Goal: Task Accomplishment & Management: Manage account settings

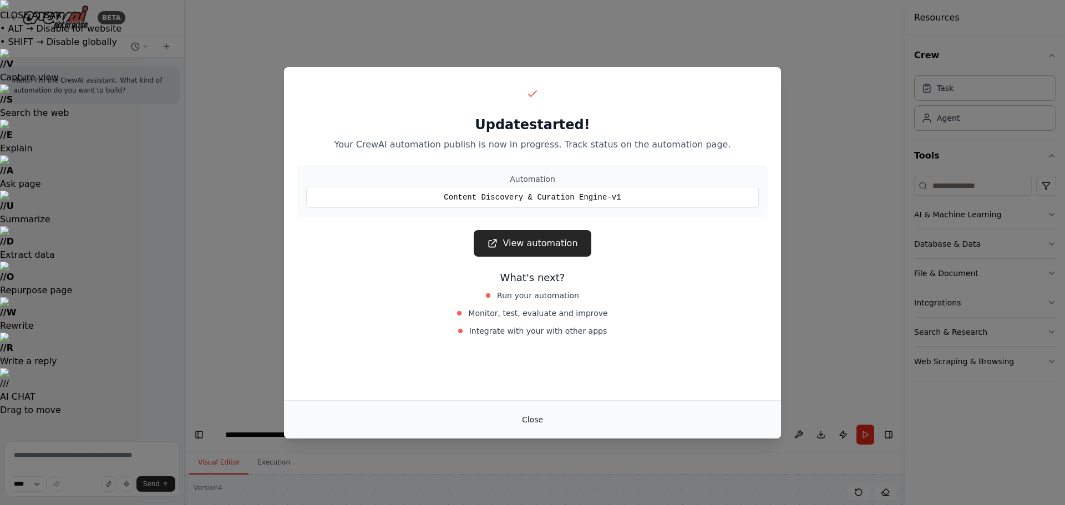
click at [531, 421] on button "Close" at bounding box center [532, 420] width 39 height 20
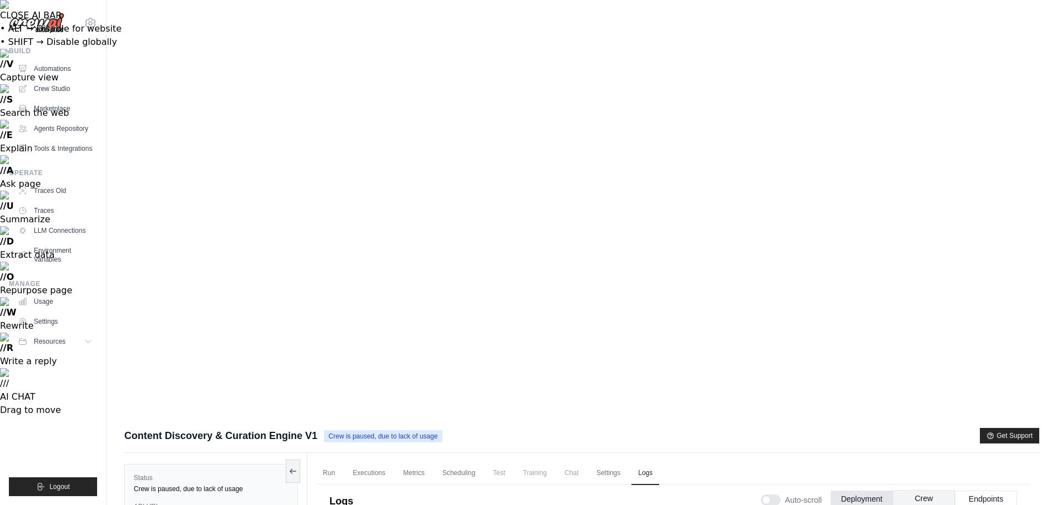
click at [935, 490] on button "Crew" at bounding box center [924, 498] width 62 height 17
click at [870, 490] on button "Deployment" at bounding box center [861, 498] width 62 height 17
click at [982, 490] on button "Endpoints" at bounding box center [986, 498] width 62 height 17
click at [332, 462] on link "Run" at bounding box center [329, 473] width 26 height 23
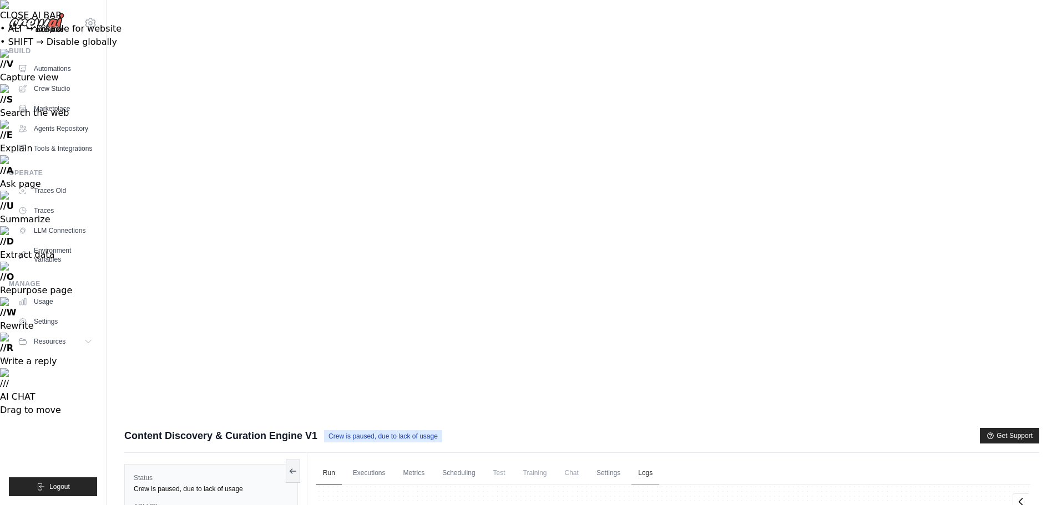
click at [659, 462] on link "Logs" at bounding box center [645, 473] width 28 height 23
click at [849, 490] on button "Deployment" at bounding box center [861, 498] width 62 height 17
click at [331, 462] on link "Run" at bounding box center [329, 473] width 26 height 23
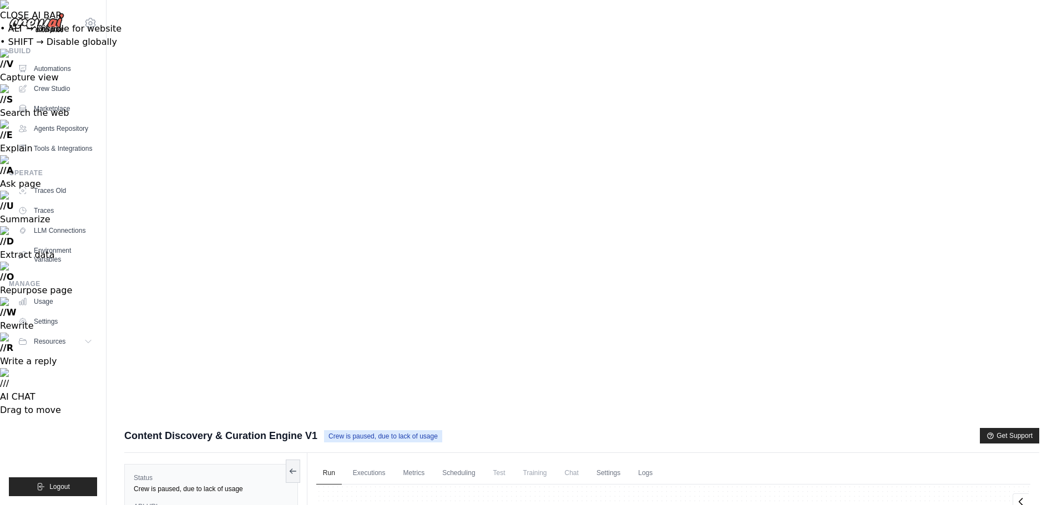
click at [374, 462] on link "Executions" at bounding box center [369, 473] width 46 height 23
click at [470, 462] on link "Scheduling" at bounding box center [458, 473] width 46 height 23
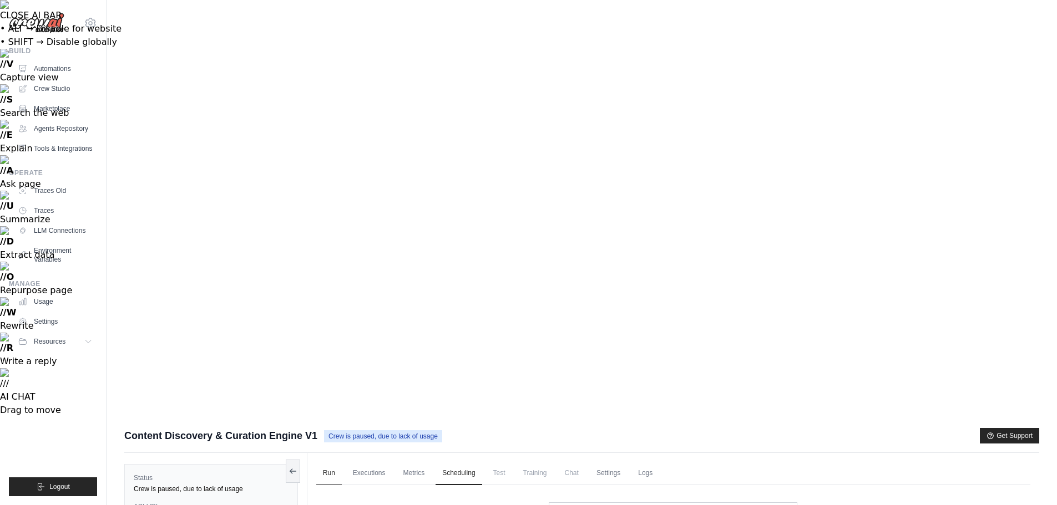
click at [328, 462] on link "Run" at bounding box center [329, 473] width 26 height 23
click at [59, 88] on link "Crew Studio" at bounding box center [56, 89] width 84 height 18
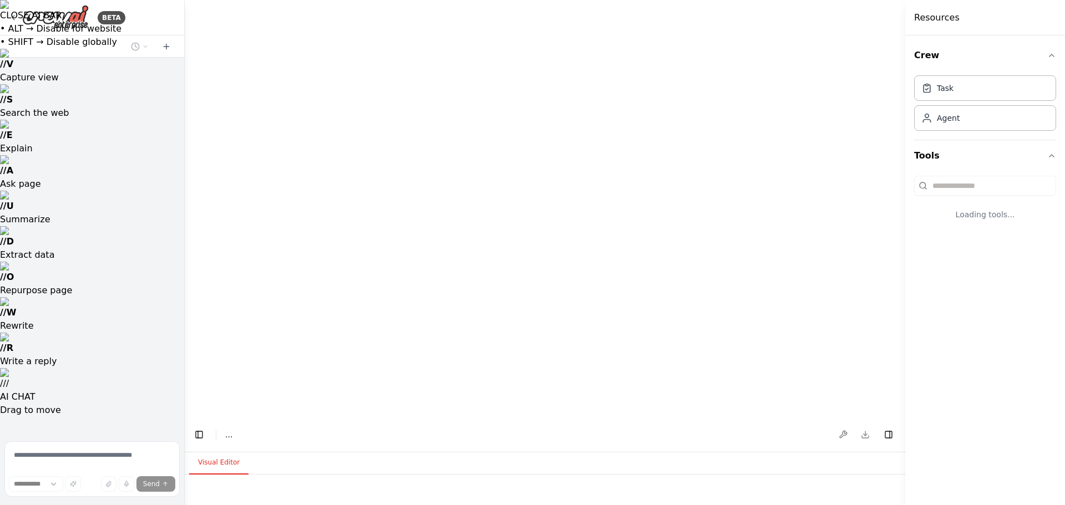
select select "****"
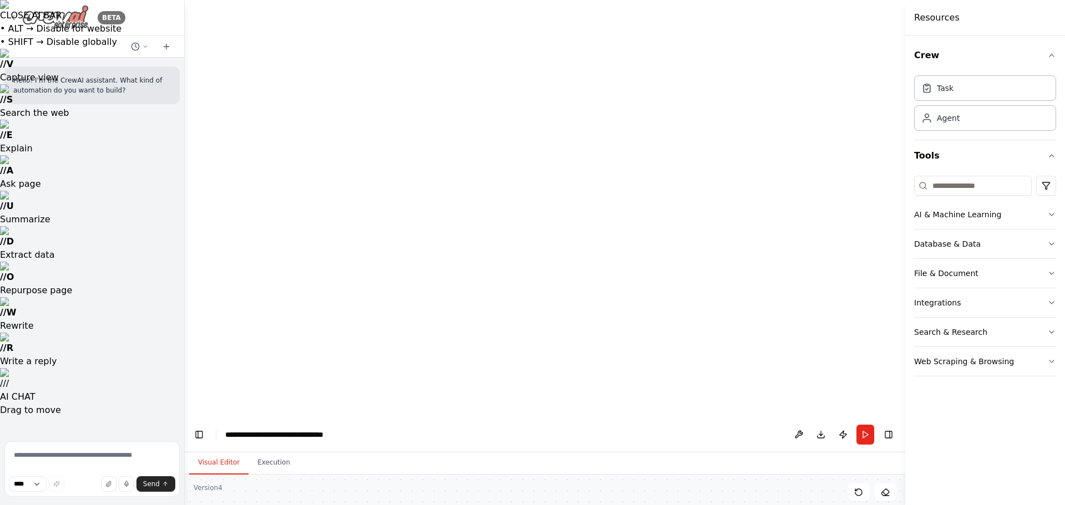
click at [11, 18] on icon at bounding box center [13, 17] width 9 height 9
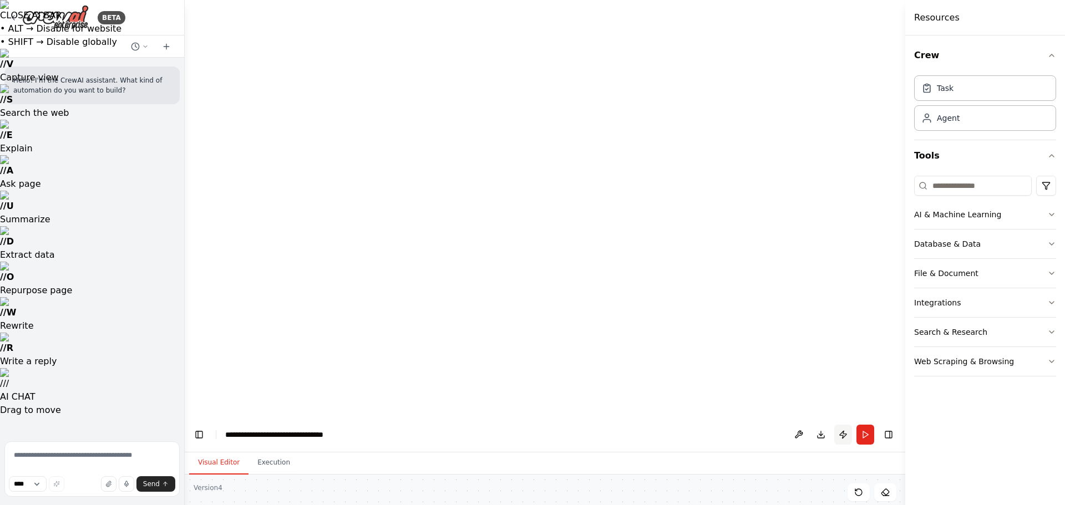
click at [843, 425] on button "Publish" at bounding box center [843, 435] width 18 height 20
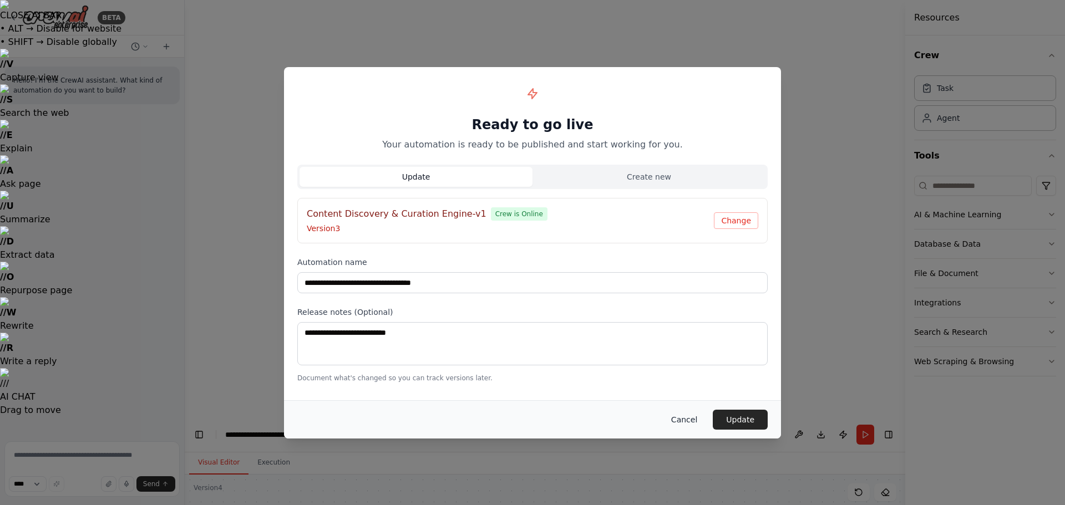
click at [690, 423] on button "Cancel" at bounding box center [684, 420] width 44 height 20
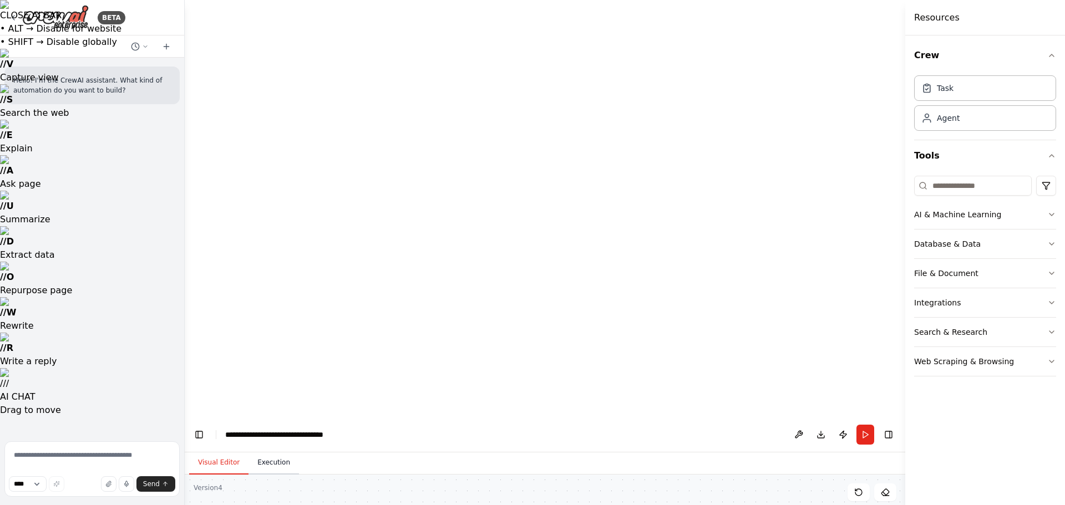
click at [272, 452] on button "Execution" at bounding box center [274, 463] width 50 height 23
click at [797, 425] on button at bounding box center [799, 435] width 18 height 20
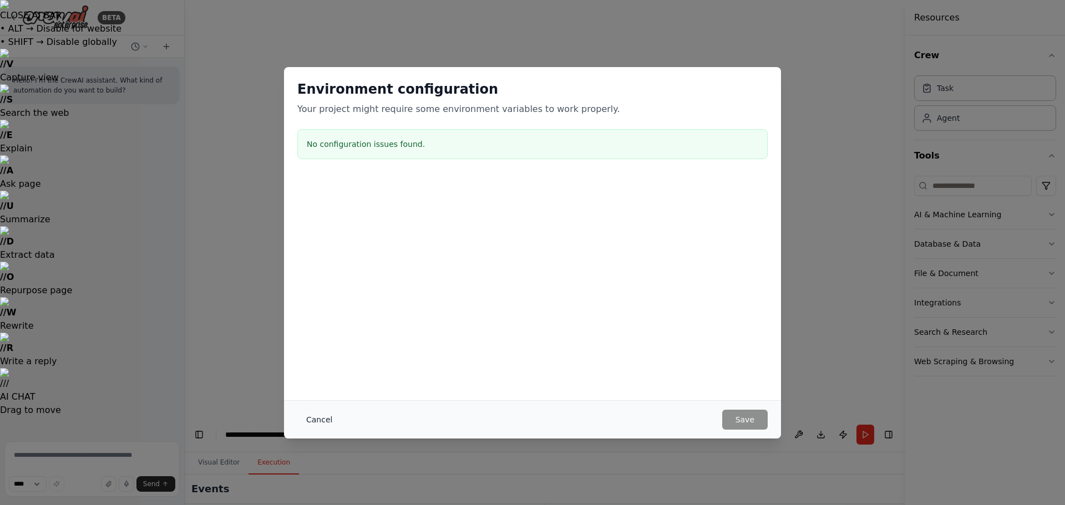
click at [324, 420] on button "Cancel" at bounding box center [319, 420] width 44 height 20
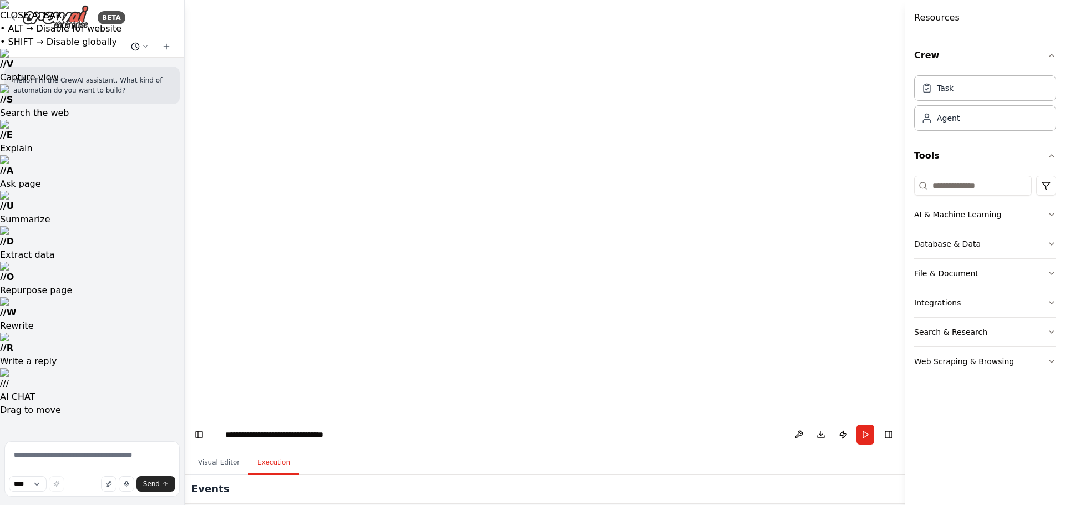
click at [142, 46] on icon at bounding box center [145, 46] width 7 height 7
click at [11, 17] on div at bounding box center [92, 252] width 185 height 505
click at [13, 18] on icon at bounding box center [13, 18] width 2 height 4
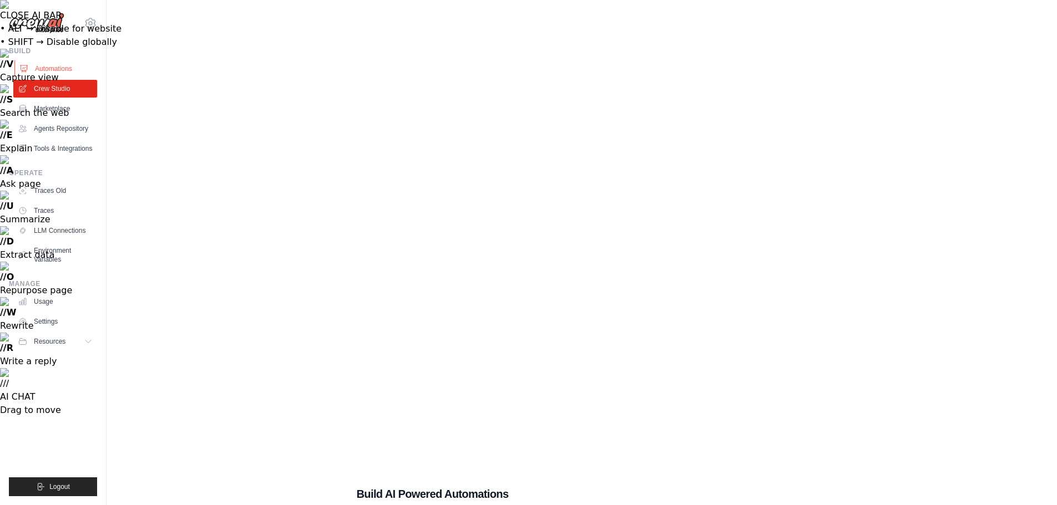
click at [58, 64] on link "Automations" at bounding box center [56, 69] width 84 height 18
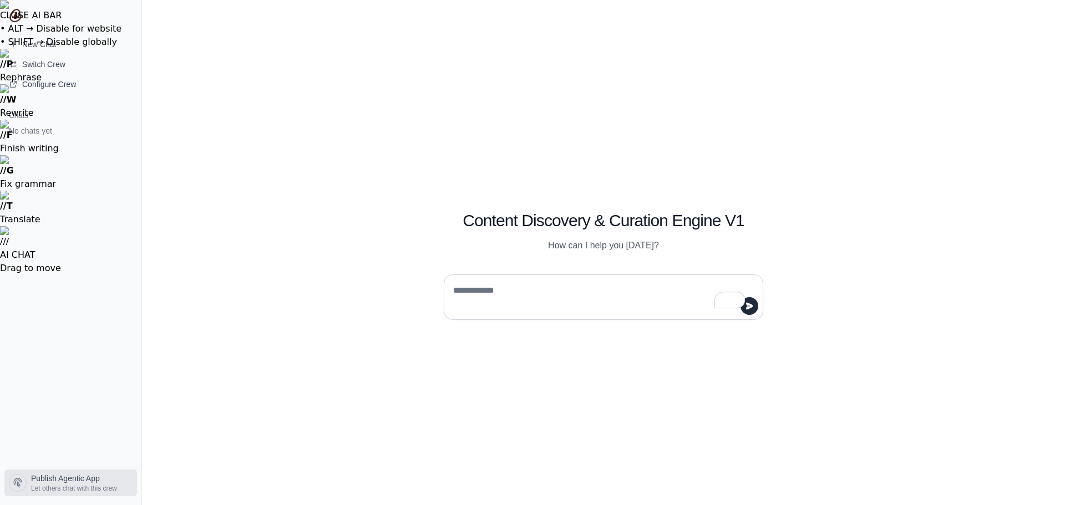
click at [77, 478] on span "Publish Agentic App" at bounding box center [65, 478] width 69 height 11
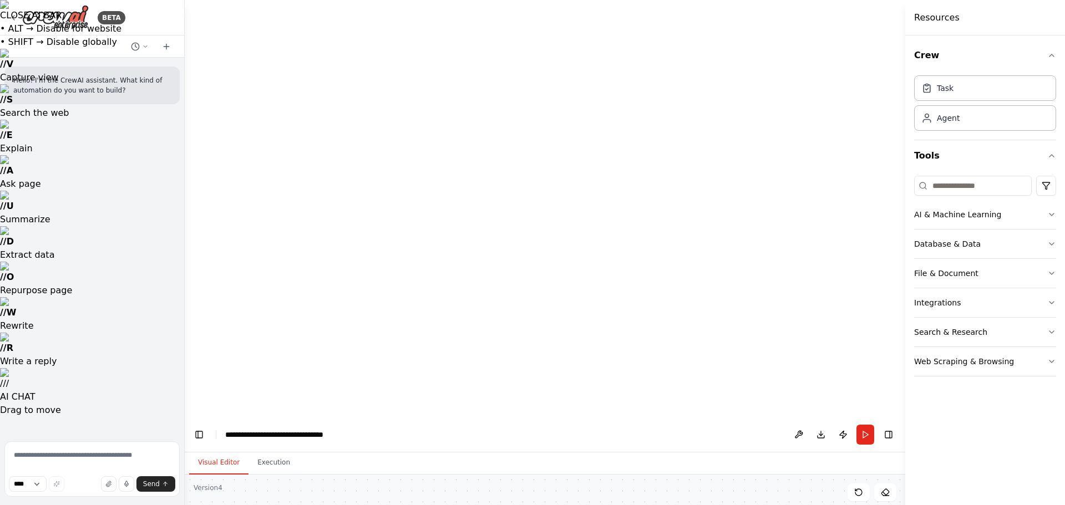
click at [199, 427] on button "Toggle Left Sidebar" at bounding box center [199, 435] width 16 height 16
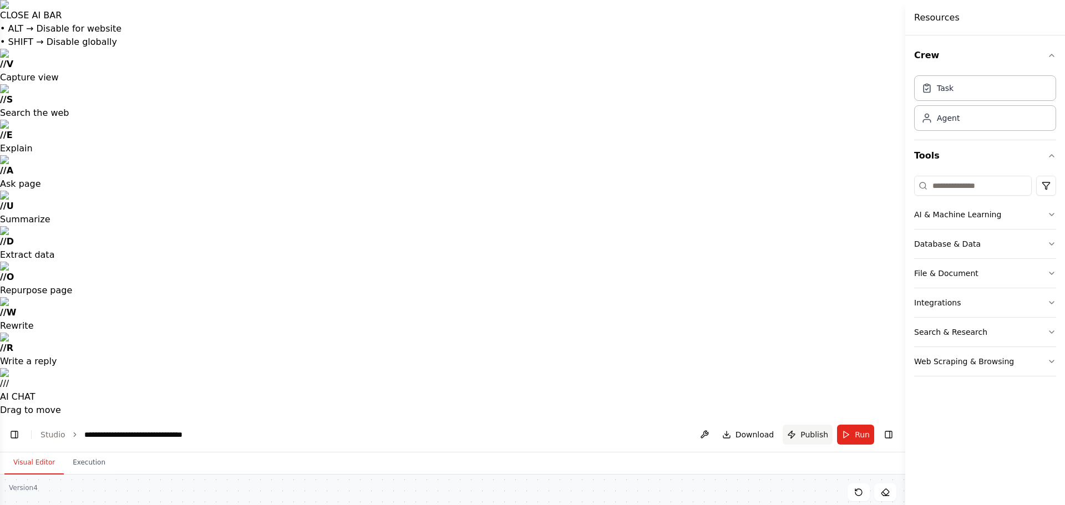
click at [814, 429] on span "Publish" at bounding box center [814, 434] width 28 height 11
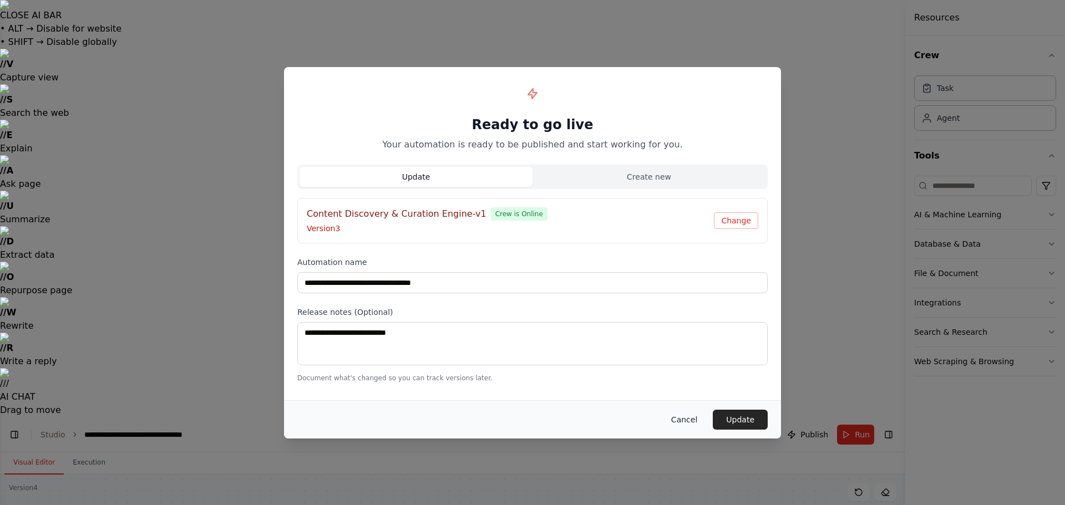
click at [692, 424] on button "Cancel" at bounding box center [684, 420] width 44 height 20
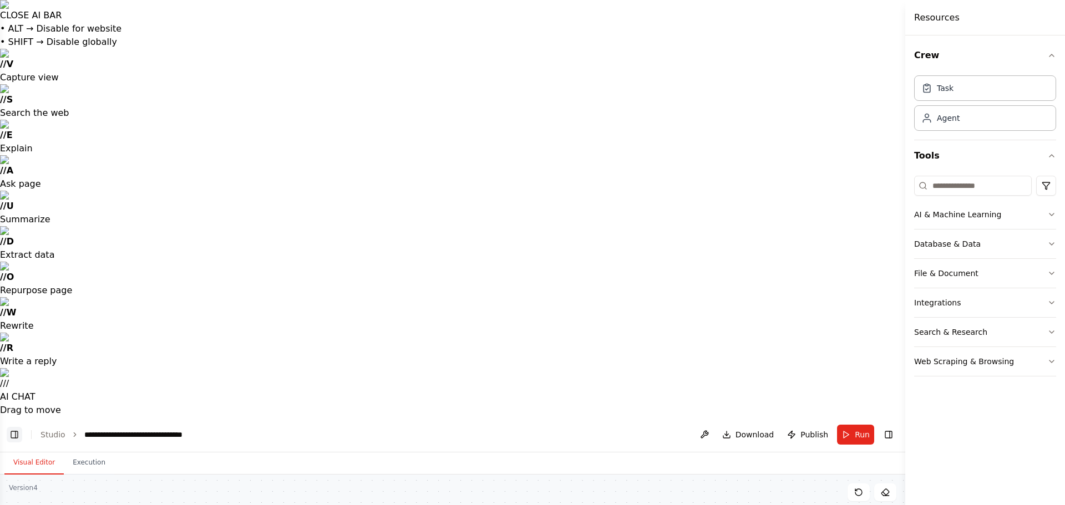
click at [16, 427] on button "Toggle Left Sidebar" at bounding box center [15, 435] width 16 height 16
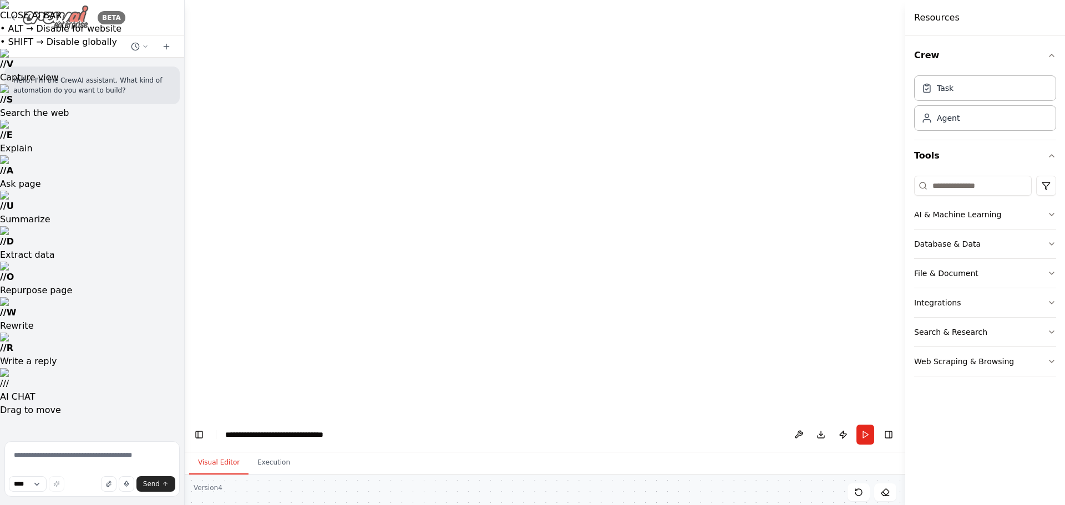
click at [16, 16] on icon at bounding box center [13, 17] width 9 height 9
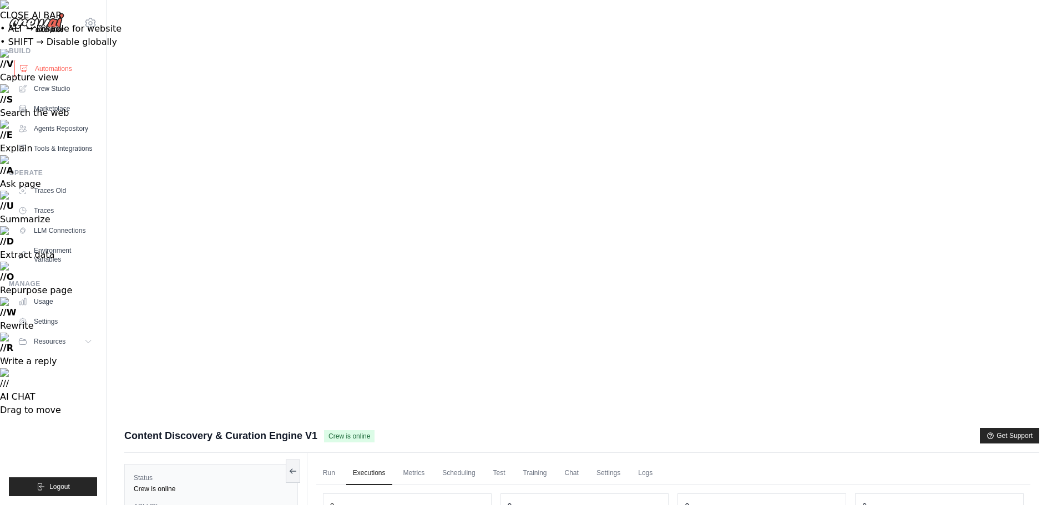
click at [57, 65] on link "Automations" at bounding box center [56, 69] width 84 height 18
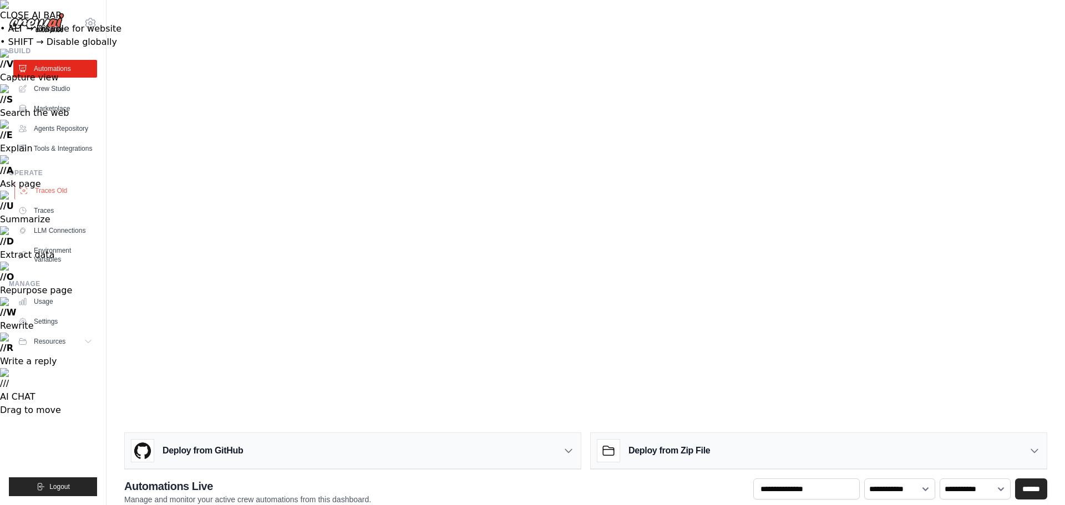
click at [63, 200] on link "Traces Old" at bounding box center [56, 191] width 84 height 18
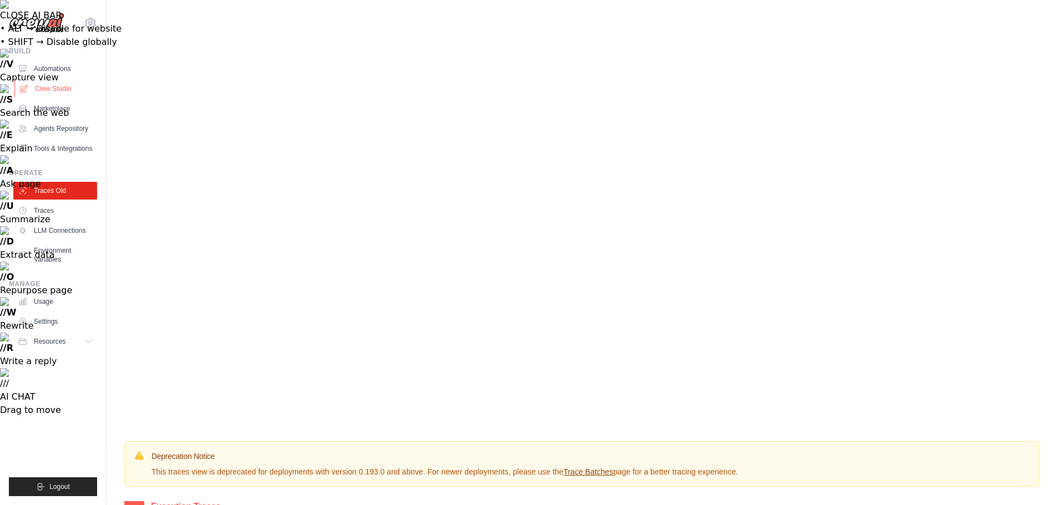
click at [42, 90] on link "Crew Studio" at bounding box center [56, 89] width 84 height 18
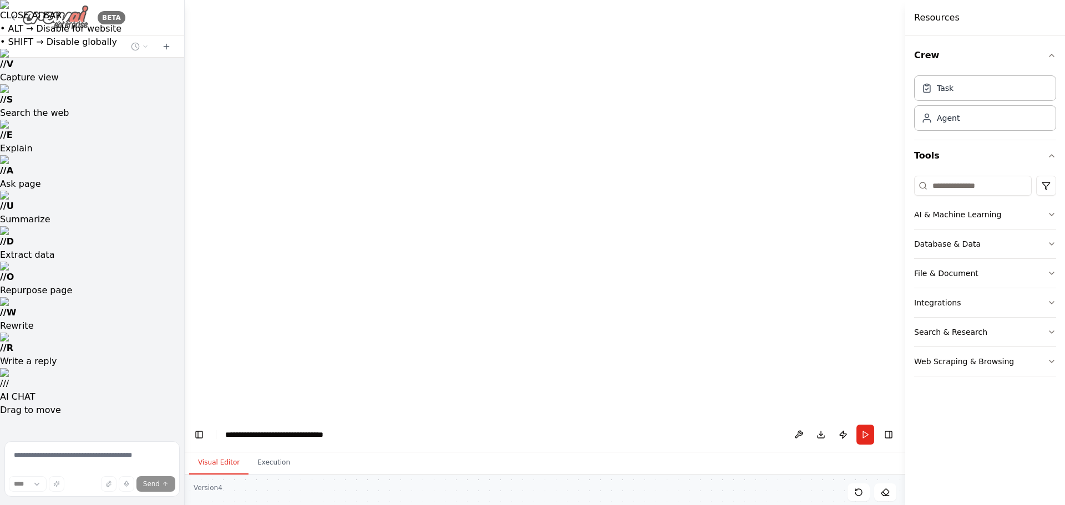
click at [12, 21] on icon at bounding box center [13, 17] width 9 height 9
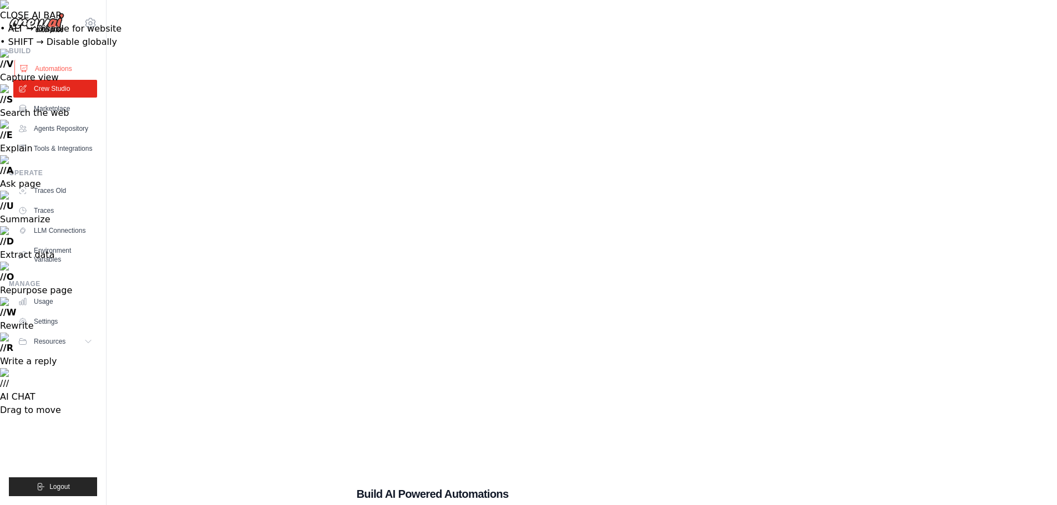
click at [47, 68] on link "Automations" at bounding box center [56, 69] width 84 height 18
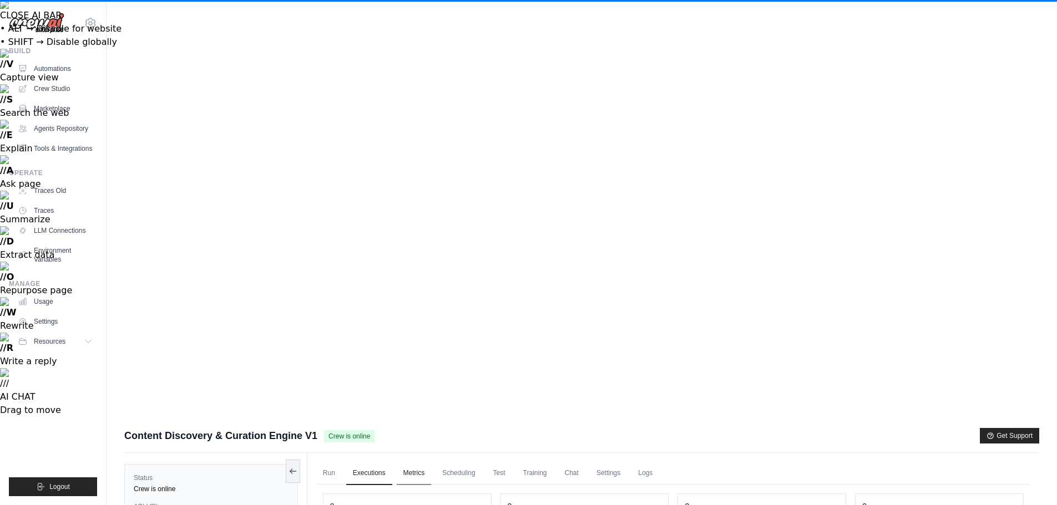
click at [417, 462] on link "Metrics" at bounding box center [414, 473] width 35 height 23
click at [465, 462] on link "Scheduling" at bounding box center [458, 473] width 46 height 23
click at [416, 462] on link "Metrics" at bounding box center [414, 473] width 35 height 23
click at [459, 485] on button "Tools" at bounding box center [446, 498] width 44 height 26
click at [467, 462] on link "Scheduling" at bounding box center [458, 473] width 46 height 23
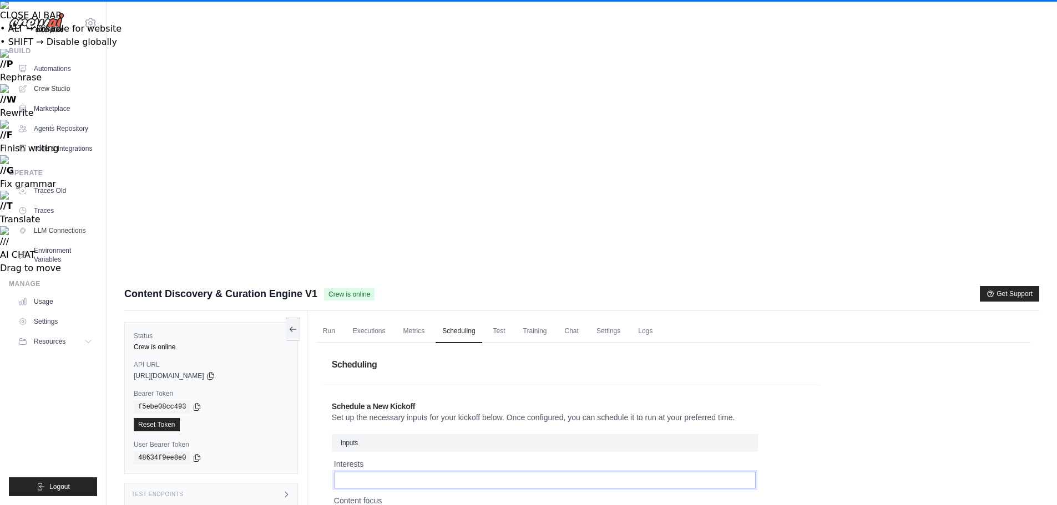
click at [368, 472] on input "Interests" at bounding box center [545, 480] width 422 height 17
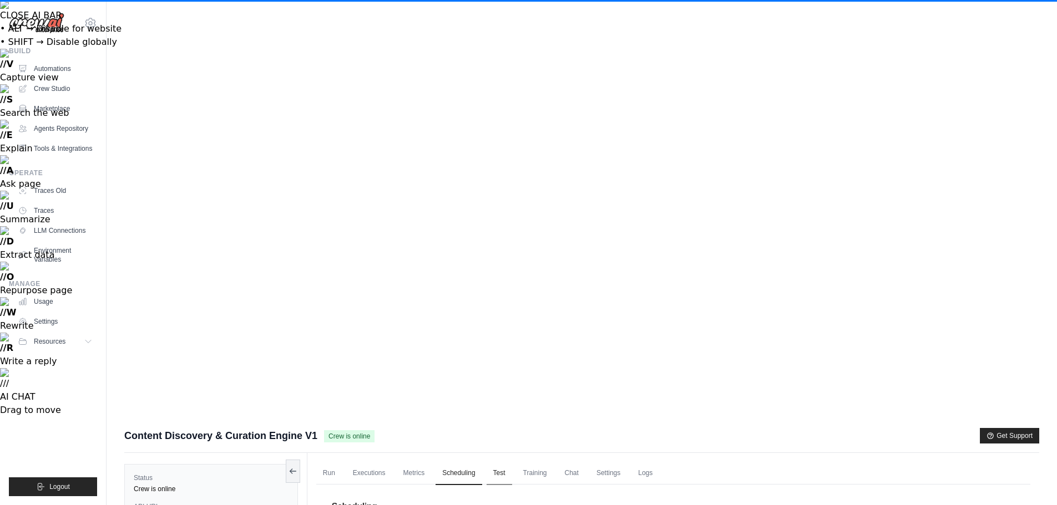
click at [510, 462] on link "Test" at bounding box center [499, 473] width 26 height 23
click at [541, 462] on link "Training" at bounding box center [534, 473] width 37 height 23
click at [585, 462] on link "Chat" at bounding box center [571, 473] width 27 height 23
click at [616, 462] on link "Settings" at bounding box center [608, 473] width 37 height 23
click at [540, 462] on link "Training" at bounding box center [534, 473] width 37 height 23
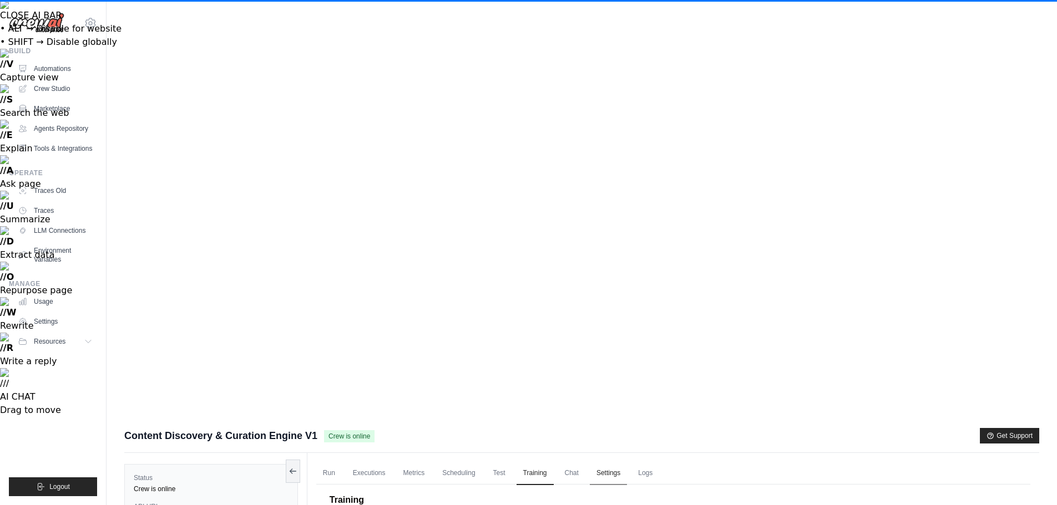
click at [621, 462] on link "Settings" at bounding box center [608, 473] width 37 height 23
click at [388, 485] on button "Quality" at bounding box center [388, 496] width 34 height 23
click at [453, 485] on button "Visibility" at bounding box center [441, 496] width 37 height 23
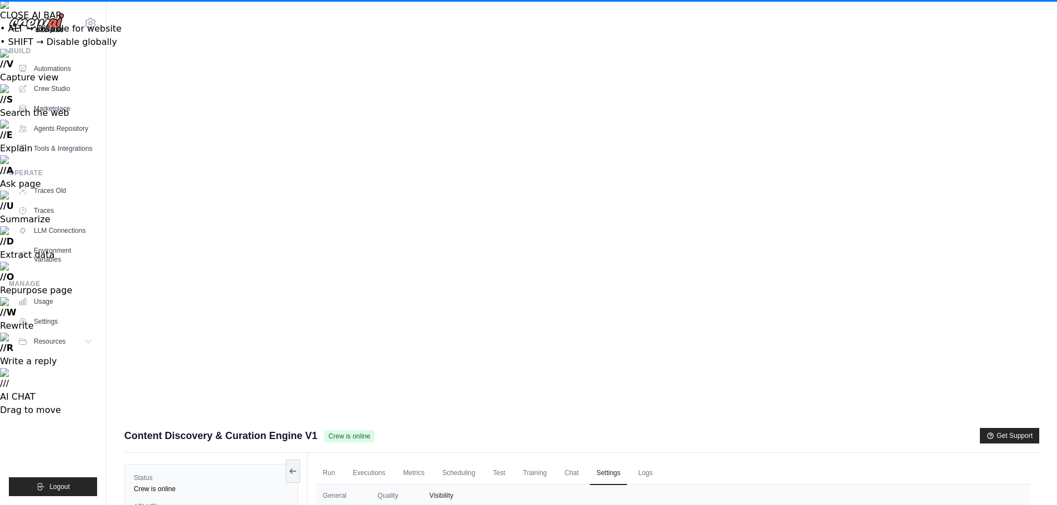
drag, startPoint x: 379, startPoint y: 209, endPoint x: 377, endPoint y: 215, distance: 6.5
select select "*********"
